Goal: Task Accomplishment & Management: Manage account settings

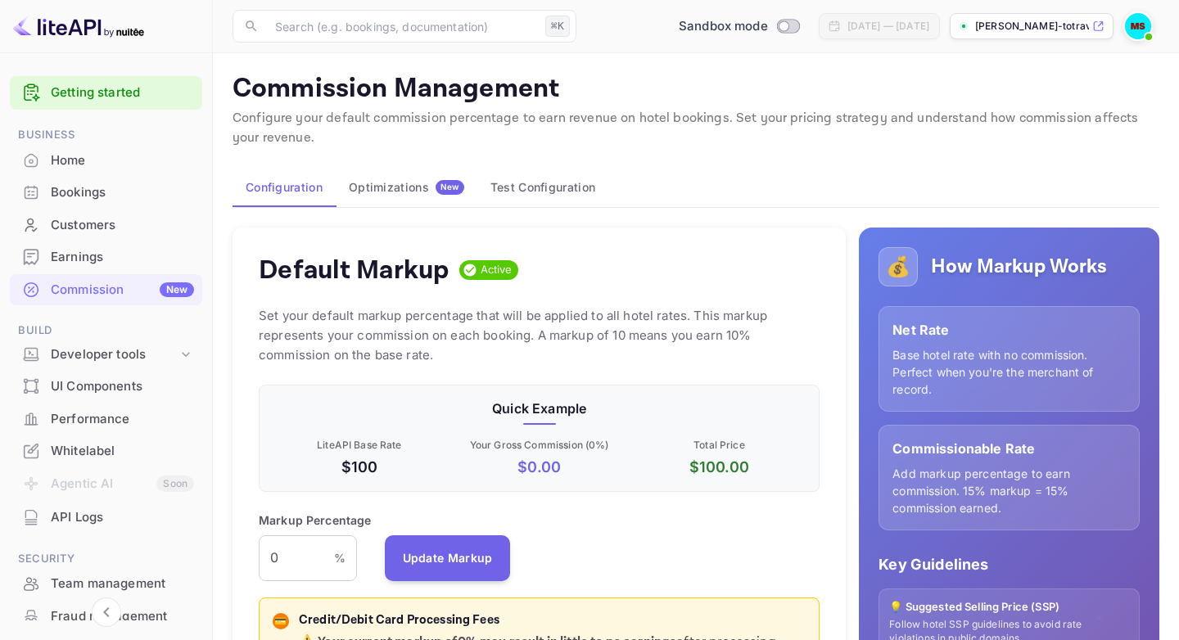
scroll to position [291, 561]
click at [435, 188] on span "New" at bounding box center [449, 187] width 29 height 11
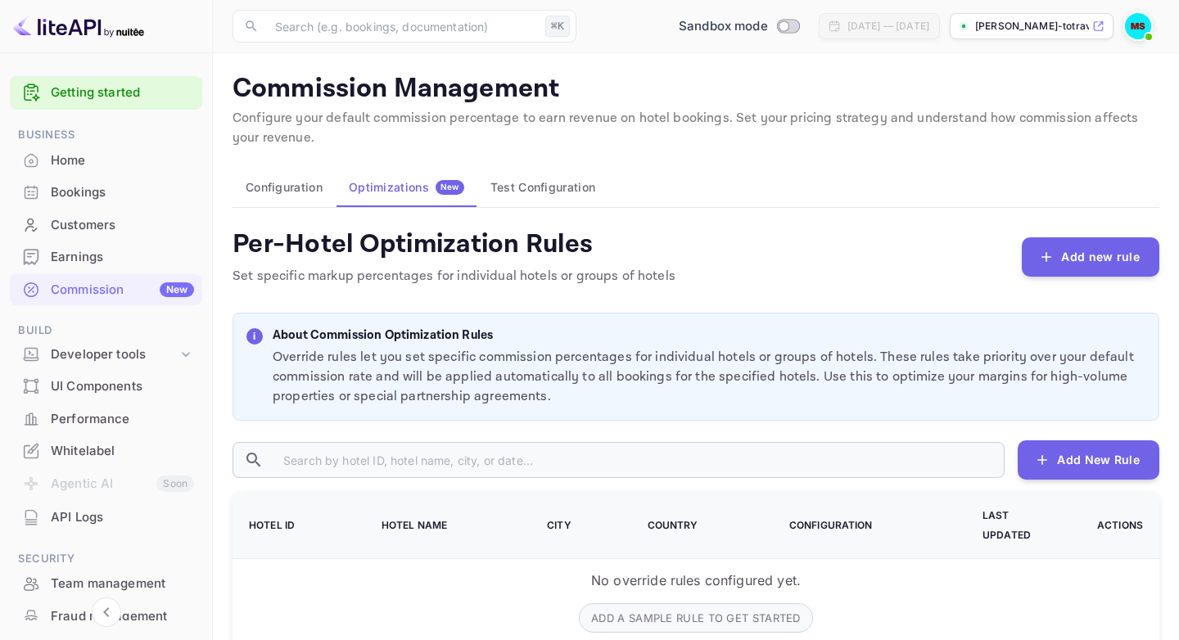
scroll to position [4, 0]
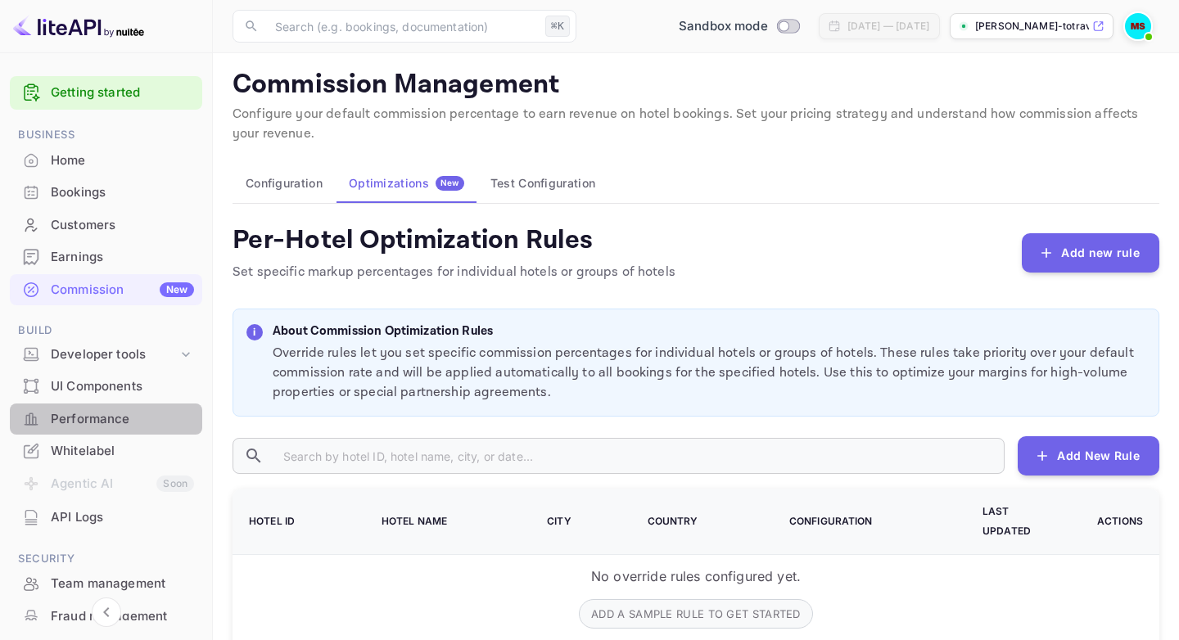
click at [124, 414] on div "Performance" at bounding box center [122, 419] width 143 height 19
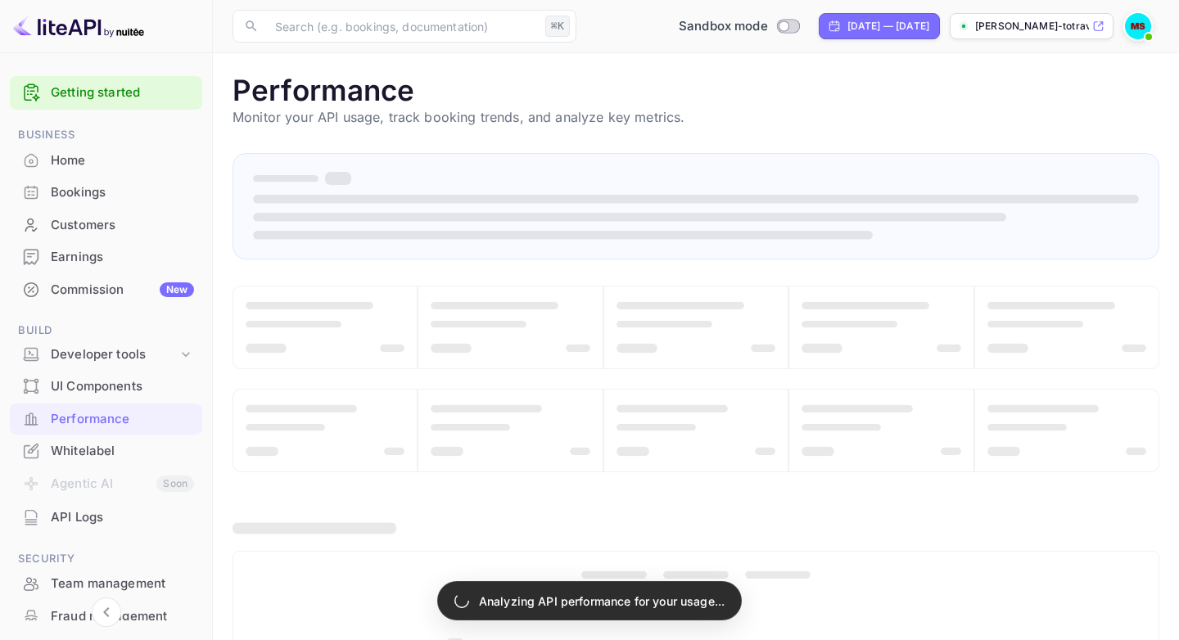
click at [131, 200] on div "Bookings" at bounding box center [122, 192] width 143 height 19
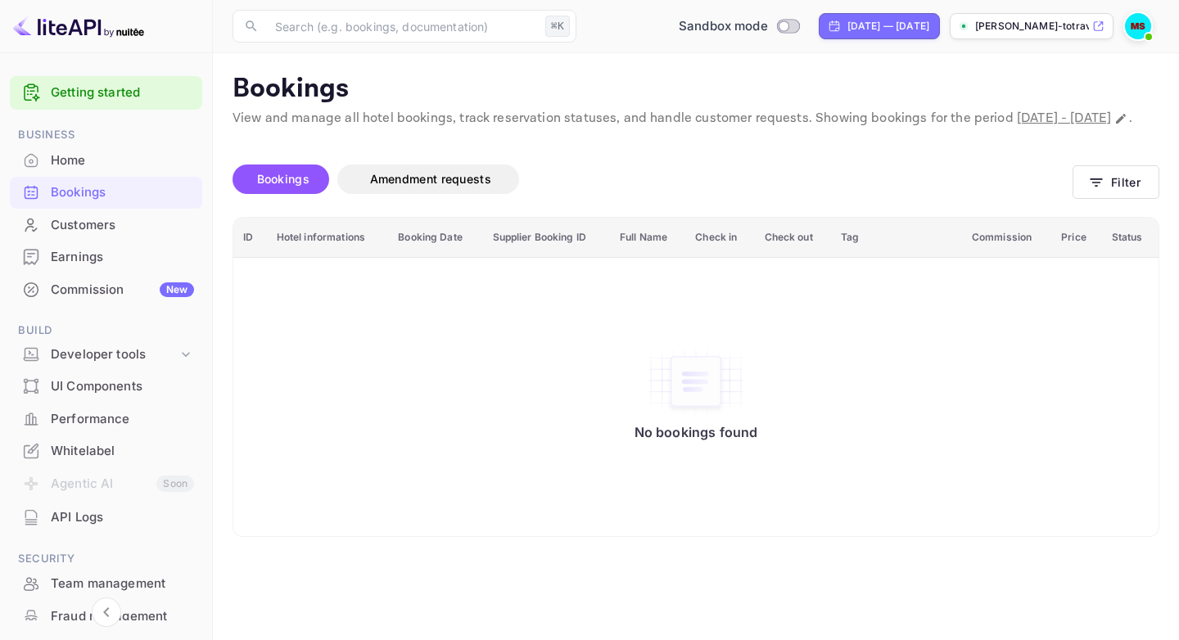
click at [85, 306] on ul "Getting started Business Home Bookings Customers Earnings Commission New Build …" at bounding box center [106, 435] width 192 height 730
click at [110, 287] on div "Commission New" at bounding box center [122, 290] width 143 height 19
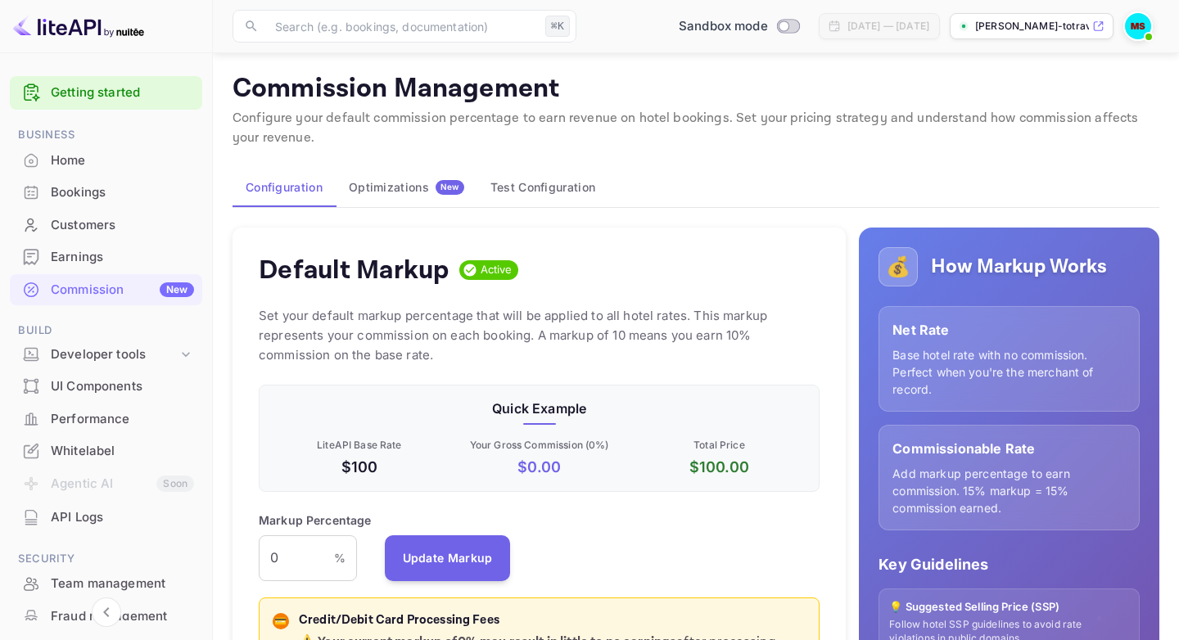
scroll to position [264, 0]
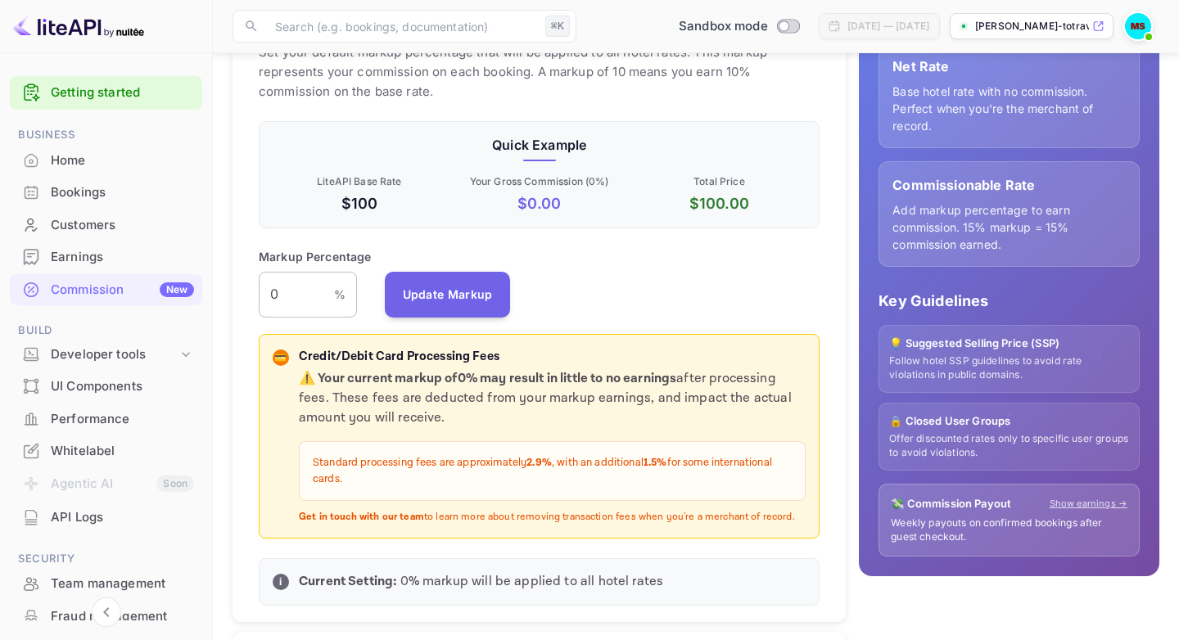
click at [328, 309] on input "0" at bounding box center [296, 295] width 75 height 46
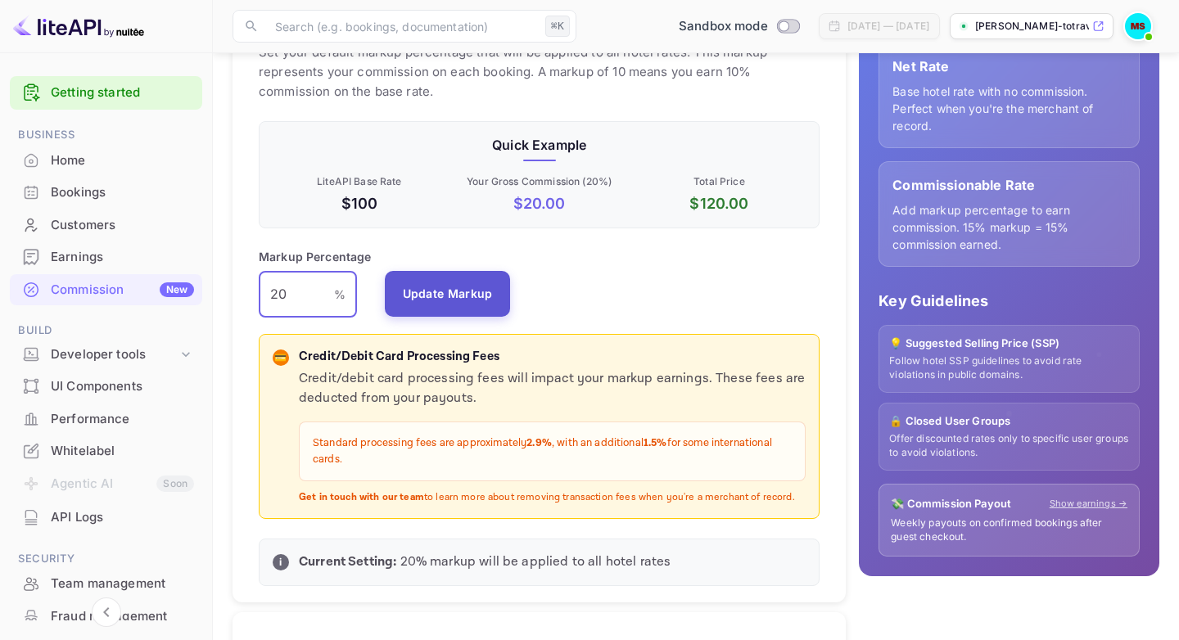
type input "20"
click at [459, 303] on button "Update Markup" at bounding box center [448, 294] width 126 height 46
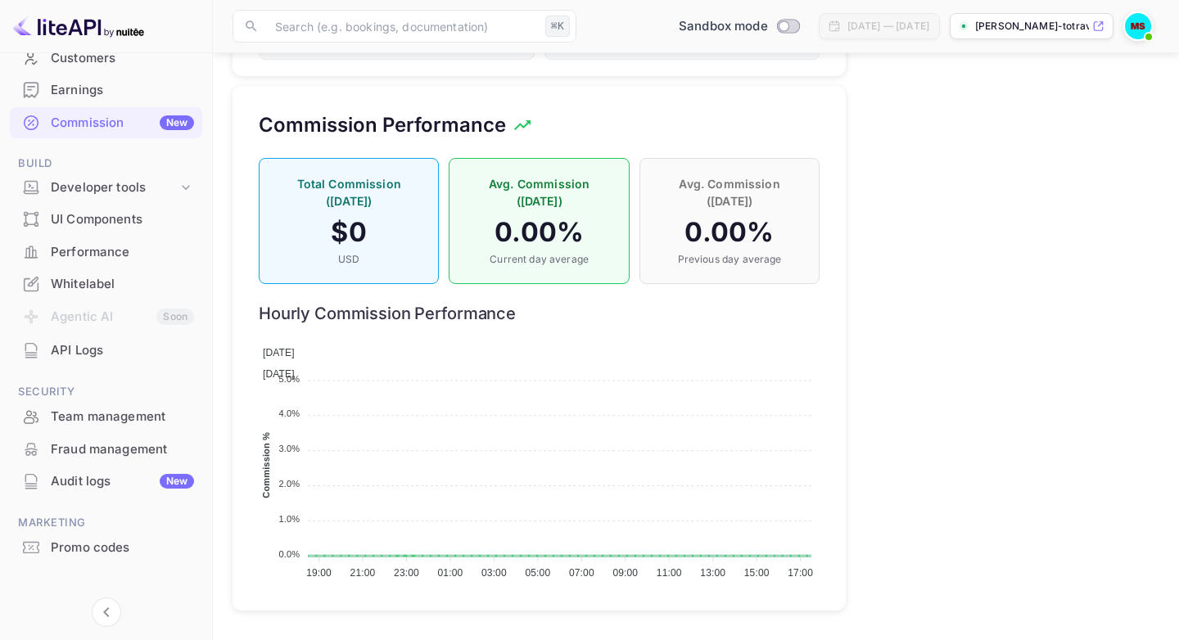
scroll to position [181, 0]
